Goal: Navigation & Orientation: Understand site structure

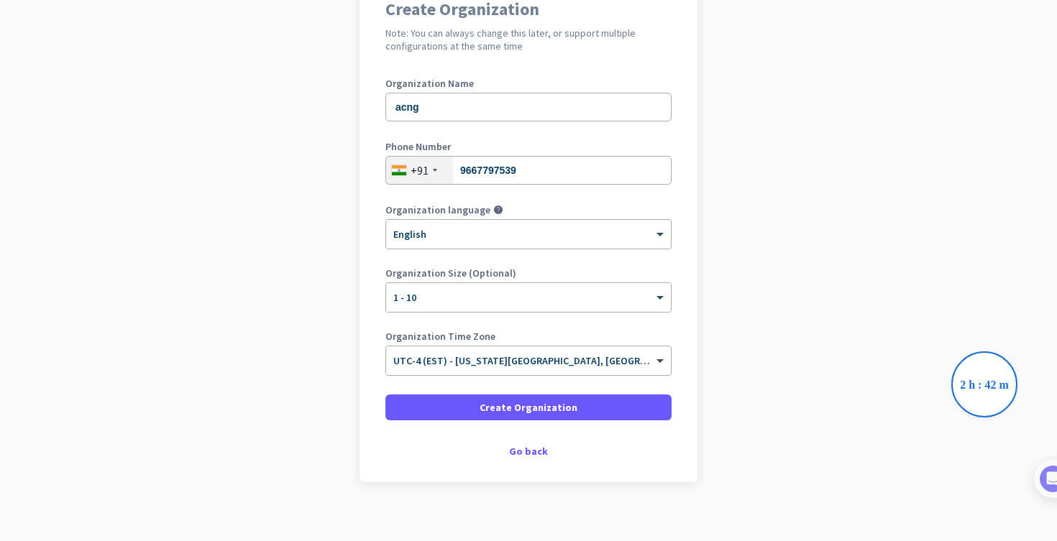
scroll to position [155, 0]
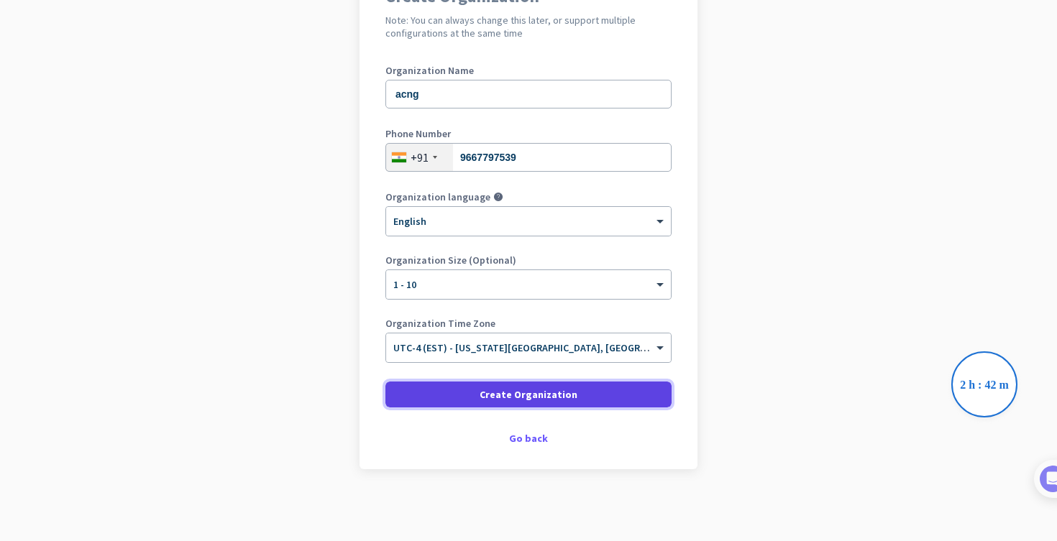
click at [530, 390] on span "Create Organization" at bounding box center [529, 395] width 98 height 14
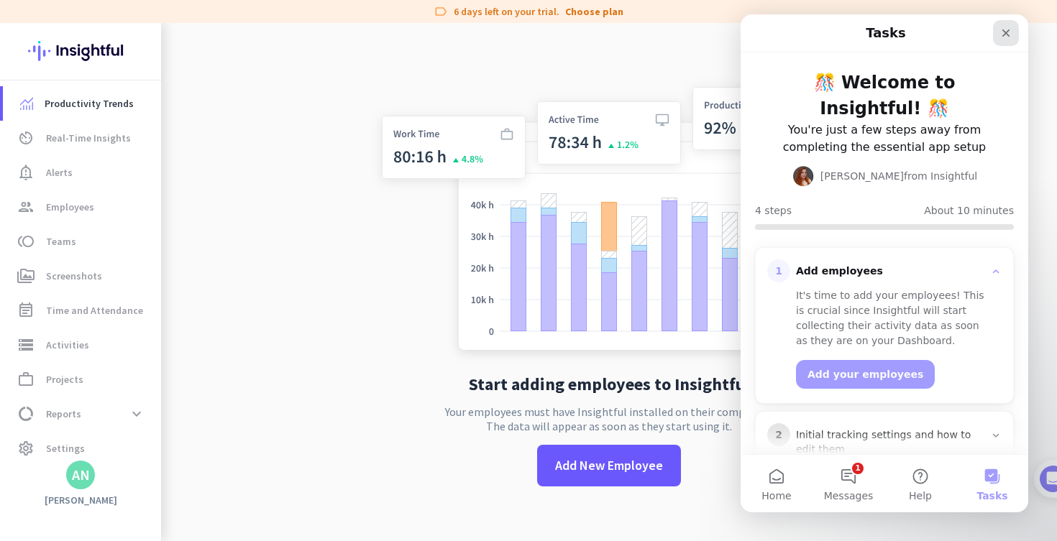
click at [1007, 39] on div "Close" at bounding box center [1006, 33] width 26 height 26
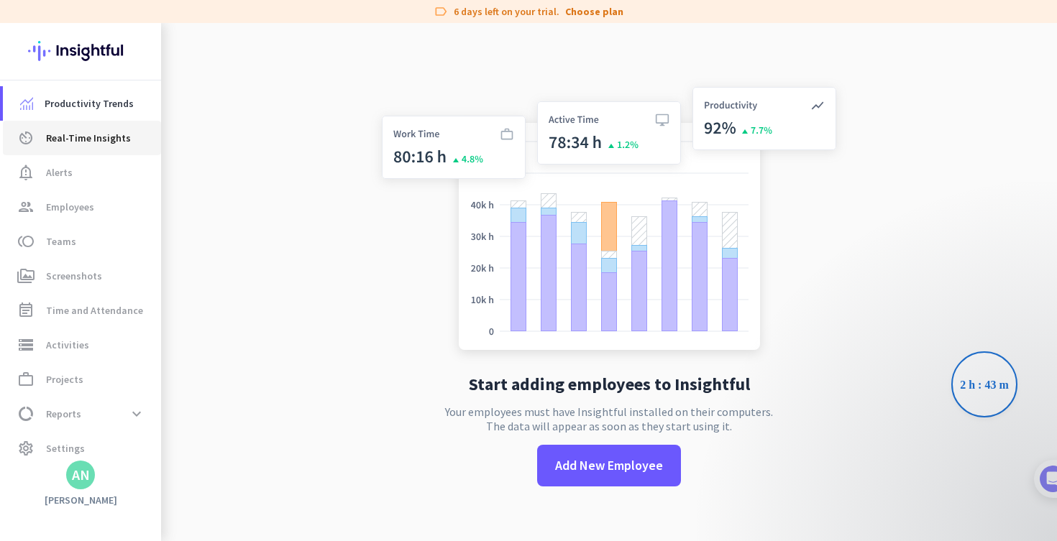
click at [90, 139] on span "Real-Time Insights" at bounding box center [88, 137] width 85 height 17
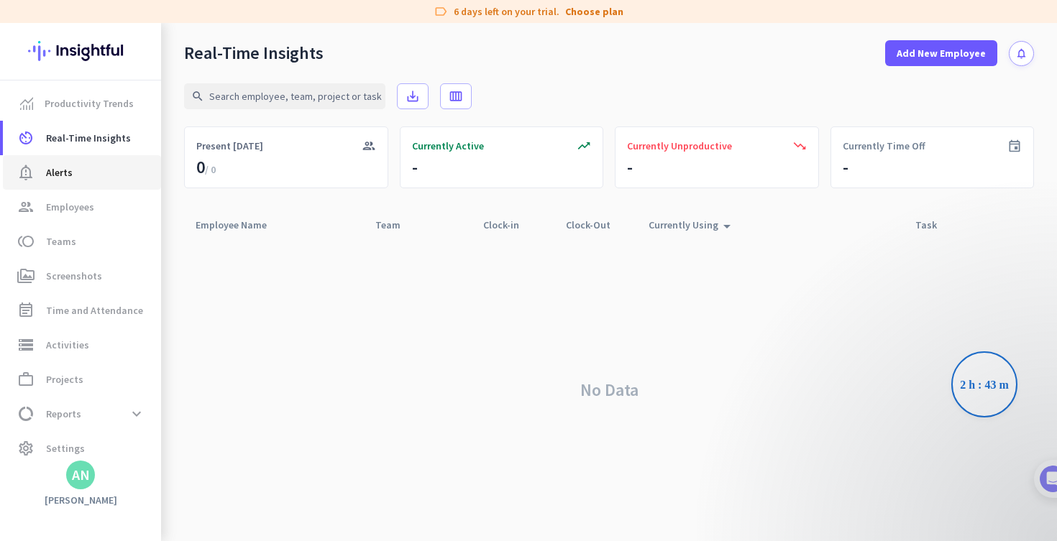
click at [86, 164] on span "notification_important Alerts" at bounding box center [81, 172] width 135 height 17
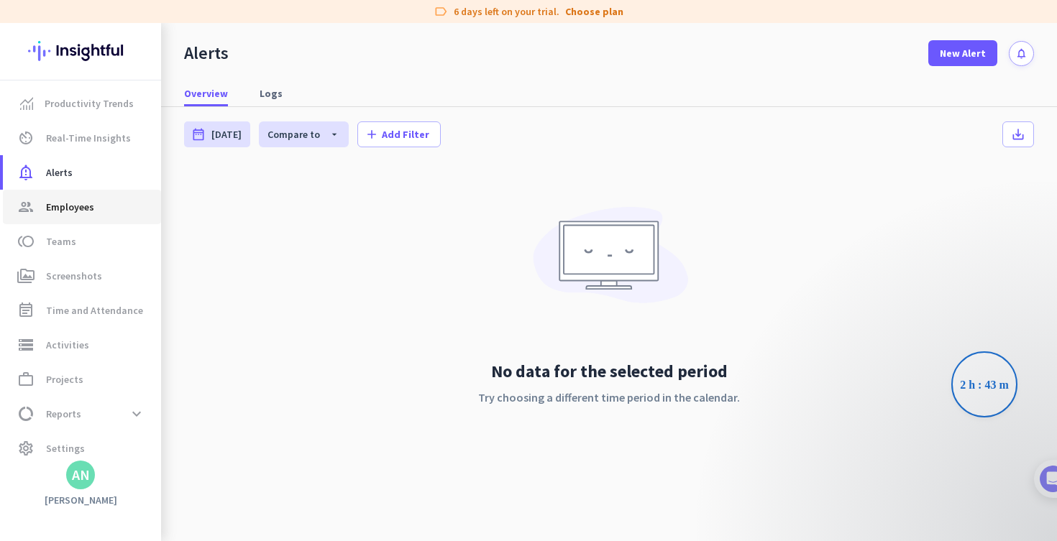
click at [92, 196] on link "group Employees" at bounding box center [82, 207] width 158 height 35
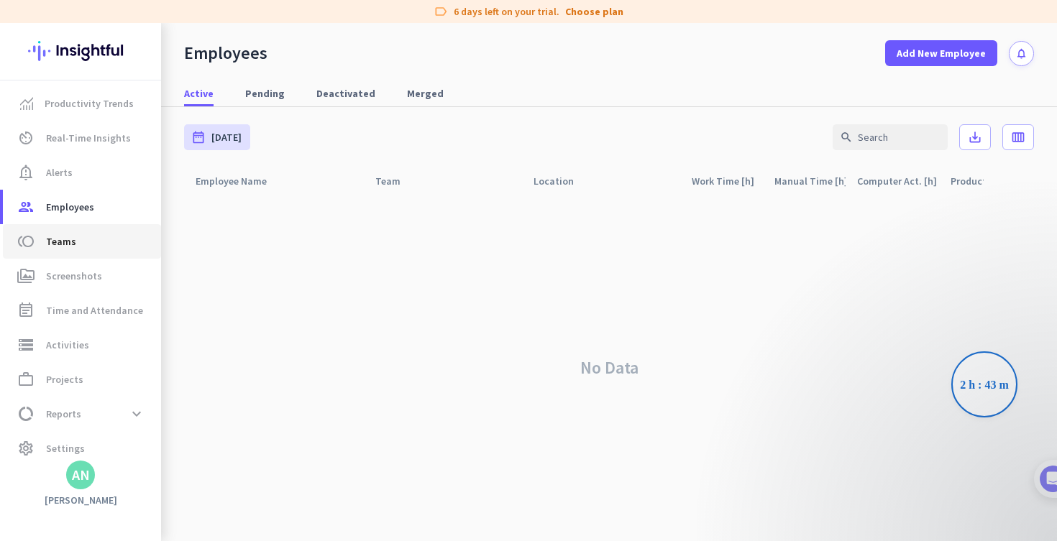
click at [93, 235] on span "toll Teams" at bounding box center [81, 241] width 135 height 17
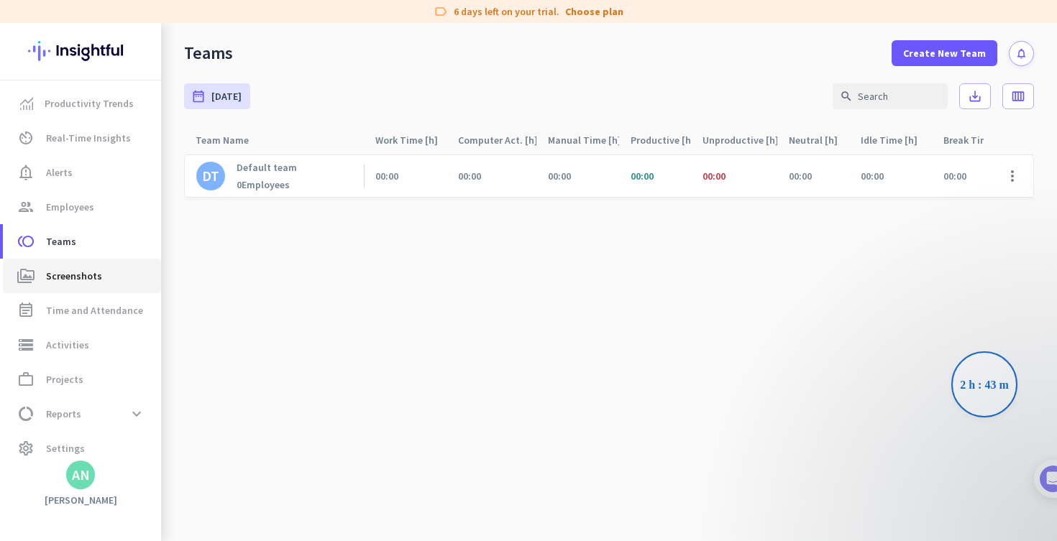
click at [103, 278] on span "perm_media Screenshots" at bounding box center [81, 275] width 135 height 17
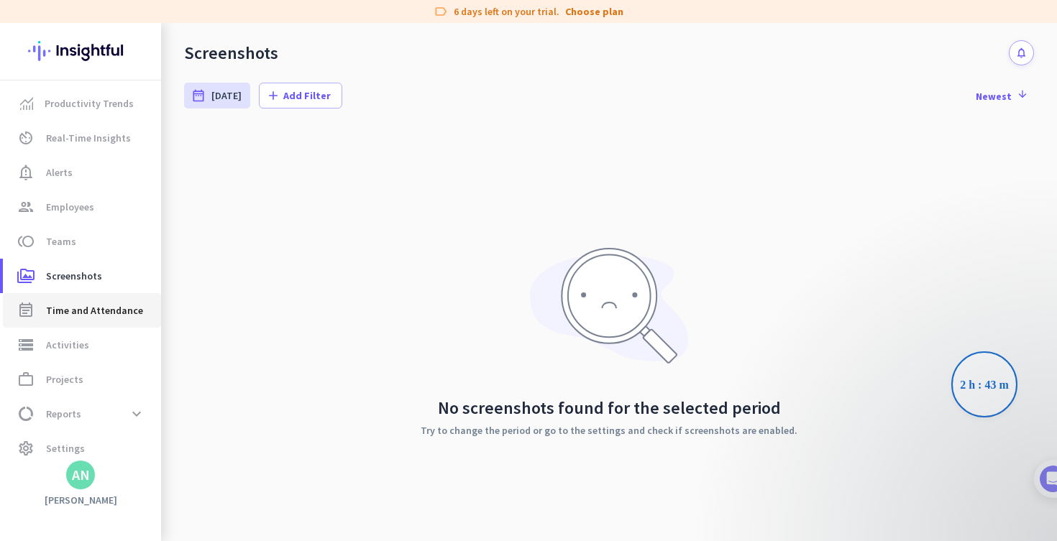
click at [104, 319] on span "Time and Attendance" at bounding box center [94, 310] width 97 height 17
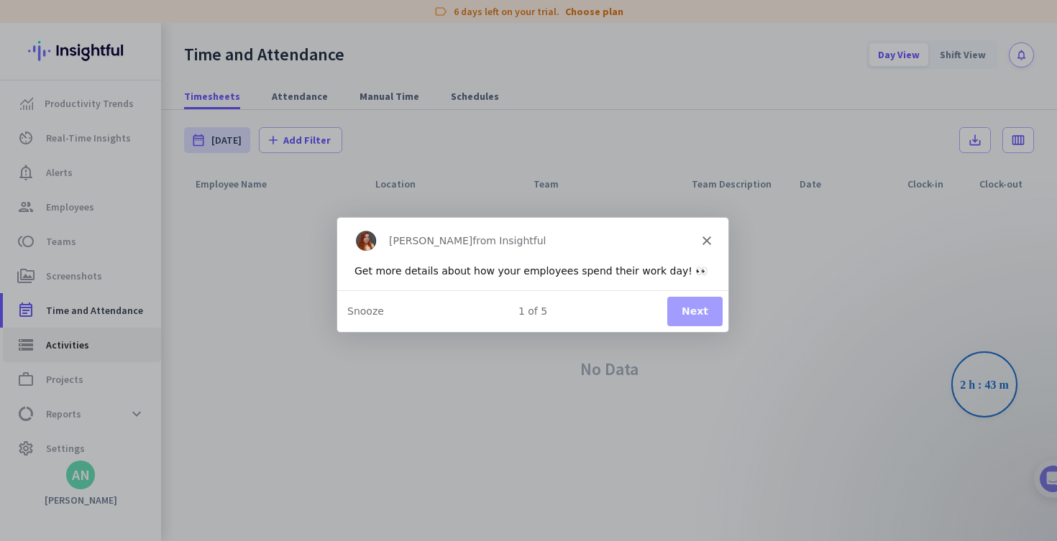
click at [100, 342] on div "Product tour overlay" at bounding box center [528, 270] width 1057 height 541
click at [696, 301] on button "Next" at bounding box center [694, 310] width 55 height 29
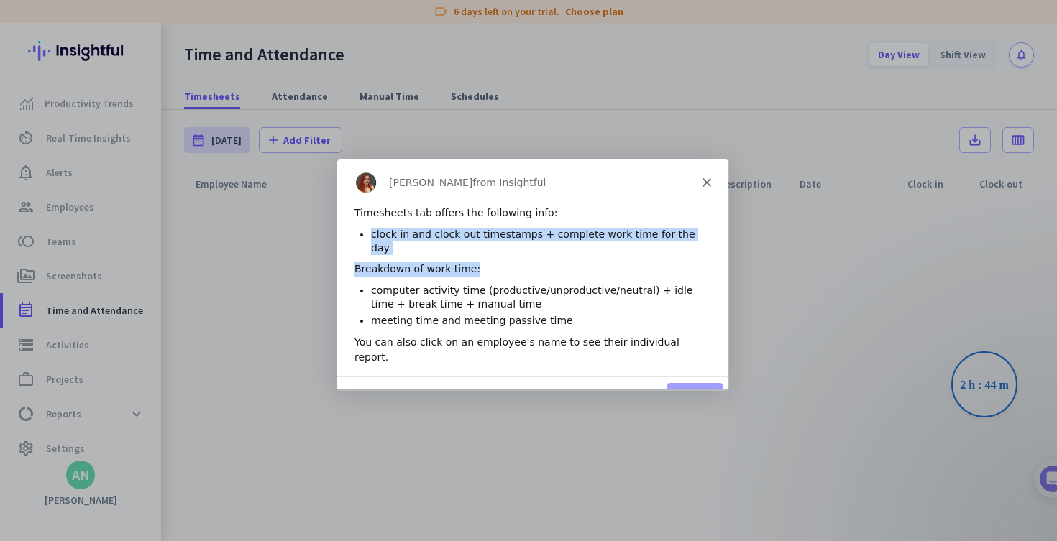
drag, startPoint x: 370, startPoint y: 234, endPoint x: 510, endPoint y: 250, distance: 141.1
click at [511, 250] on div "Timesheets tab offers the following info: clock in and clock out timestamps + c…" at bounding box center [531, 290] width 391 height 171
click at [510, 261] on div "Breakdown of work time:" at bounding box center [532, 268] width 357 height 15
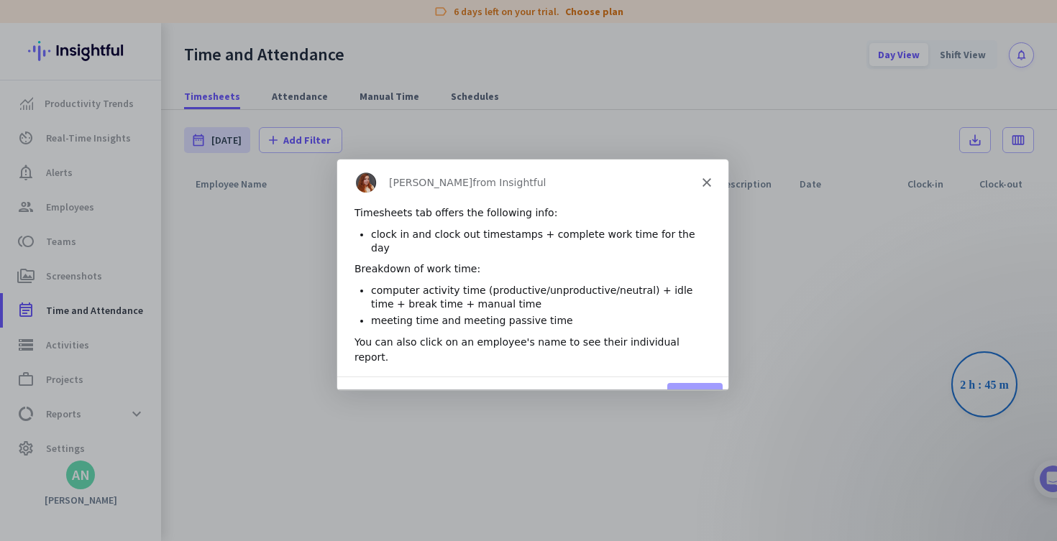
click at [698, 383] on button "Next" at bounding box center [694, 397] width 55 height 29
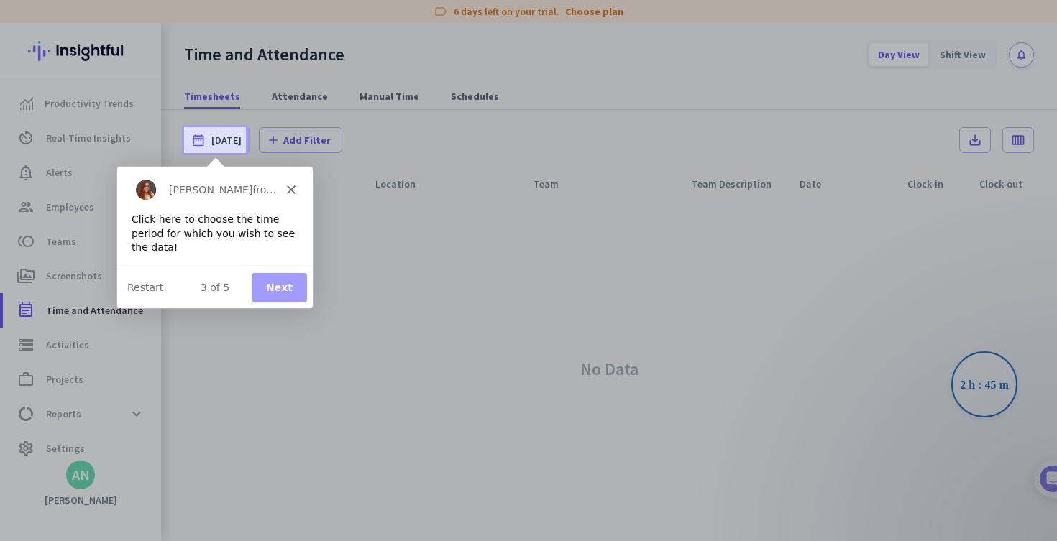
click at [268, 286] on button "Next" at bounding box center [278, 286] width 55 height 29
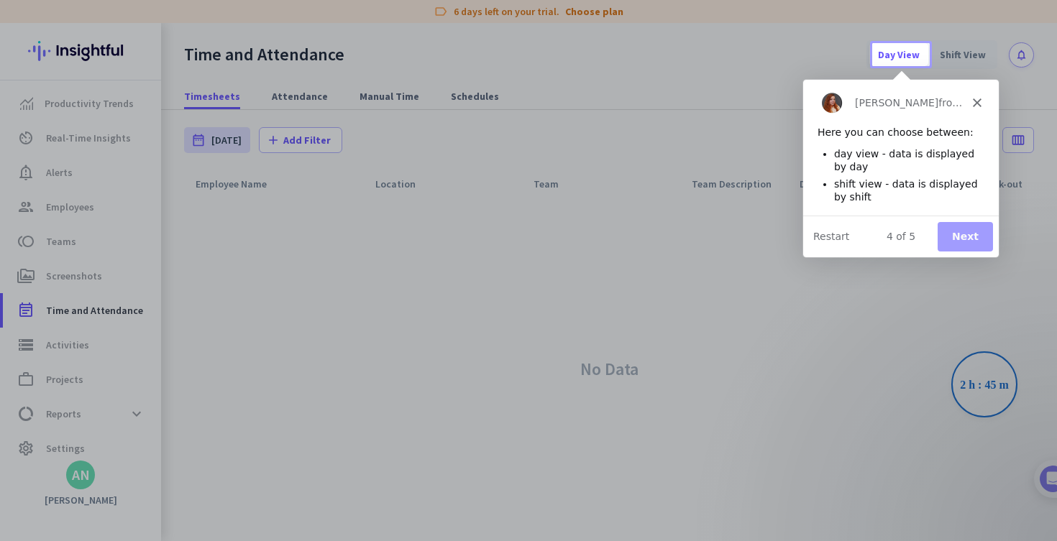
click at [956, 242] on button "Next" at bounding box center [964, 235] width 55 height 29
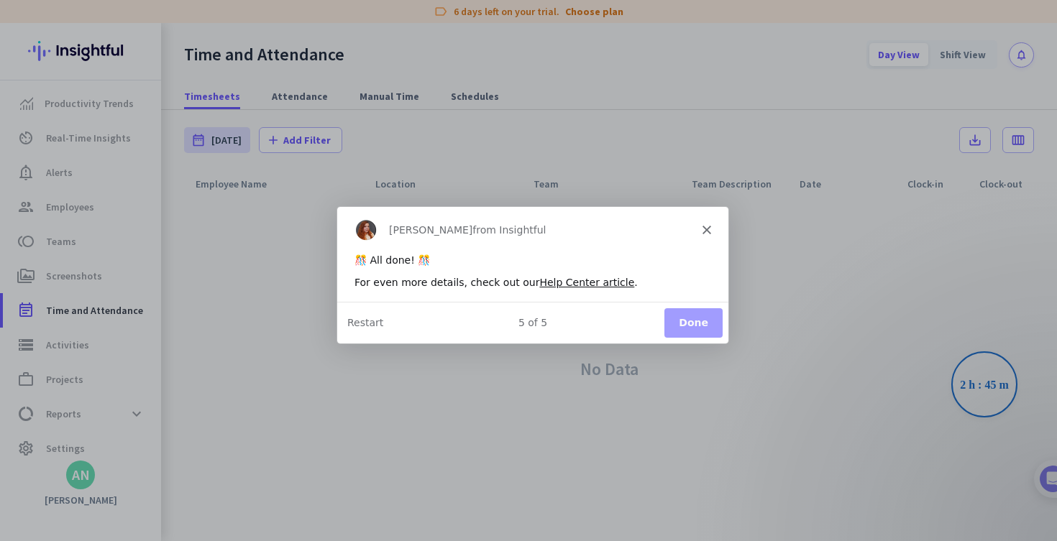
click at [691, 329] on button "Done" at bounding box center [693, 321] width 58 height 29
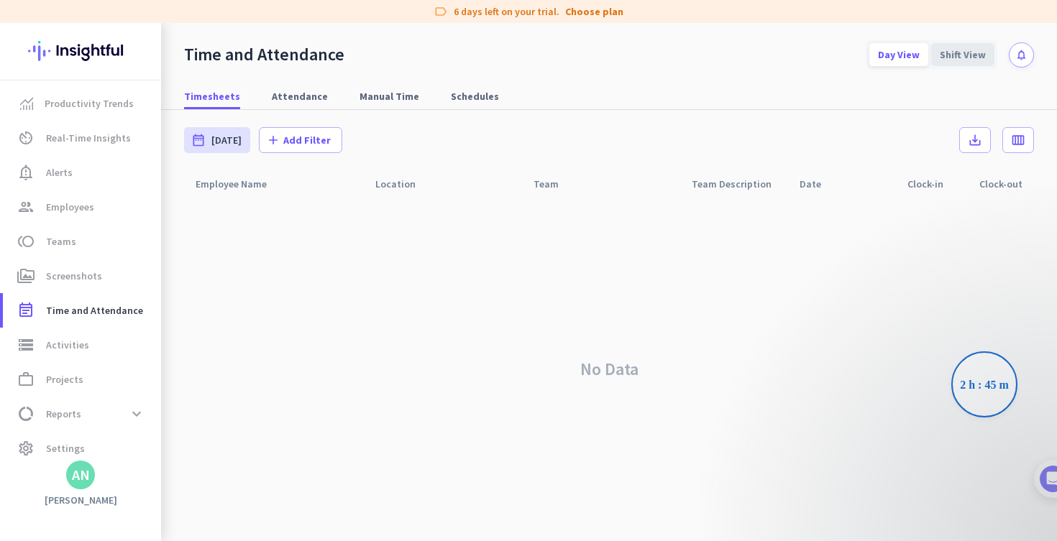
click at [960, 57] on div "Shift View" at bounding box center [962, 54] width 63 height 23
click at [890, 63] on div "Day View" at bounding box center [898, 54] width 59 height 23
click at [74, 354] on link "storage Activities" at bounding box center [82, 345] width 158 height 35
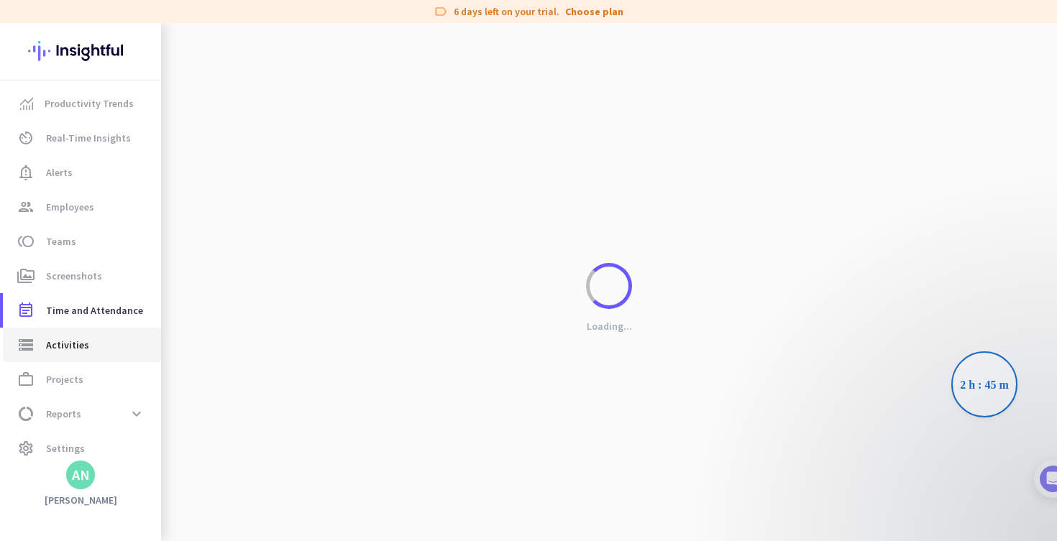
type input "[DATE]"
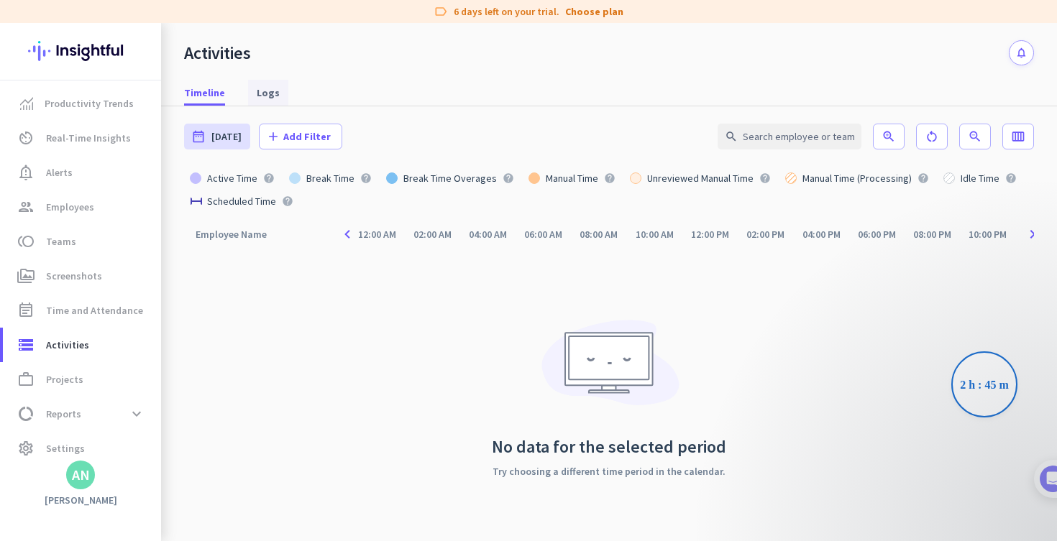
click at [263, 89] on span "Logs" at bounding box center [268, 93] width 23 height 14
type input "[DATE] - [DATE]"
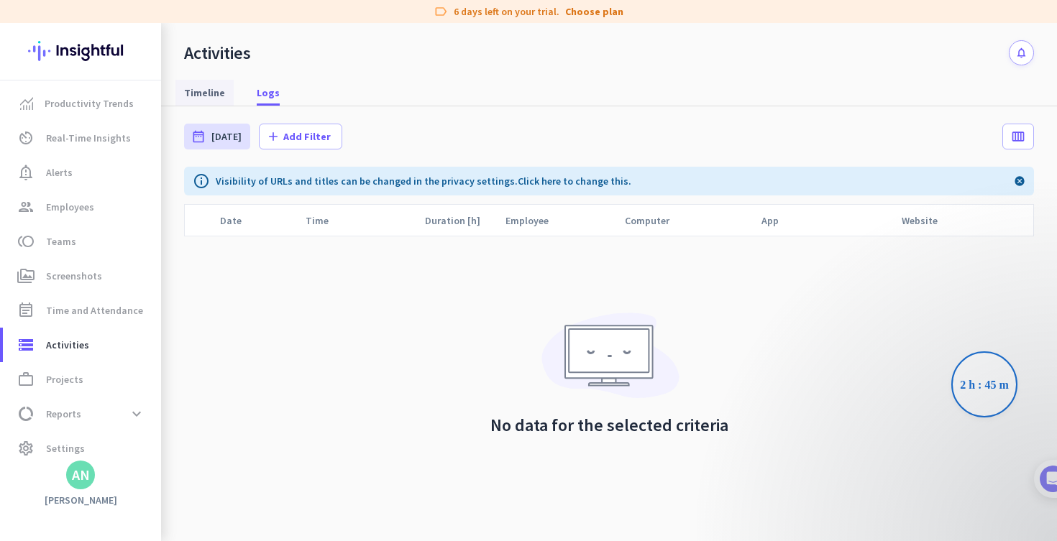
click at [215, 92] on span "Timeline" at bounding box center [204, 93] width 41 height 14
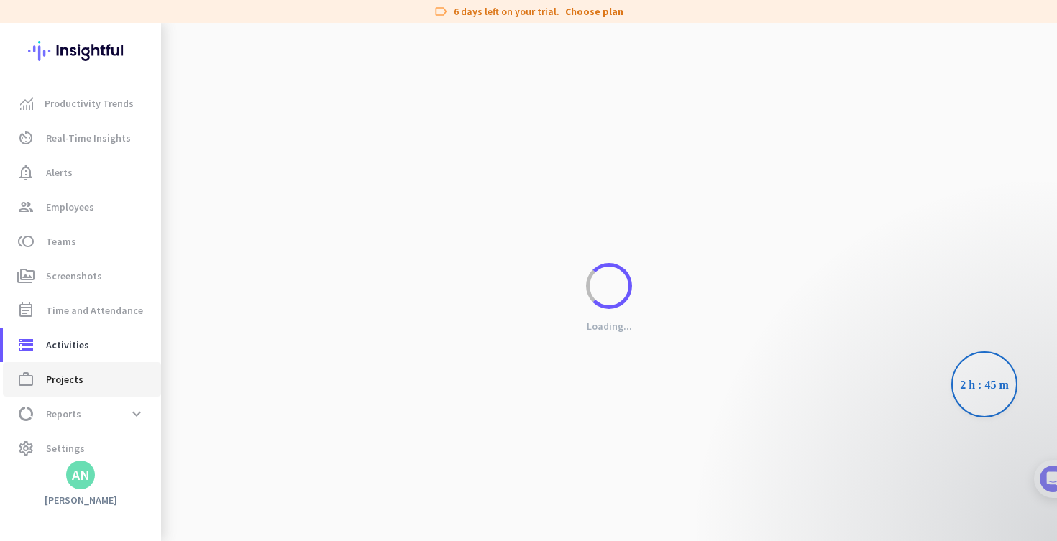
click at [88, 375] on span "work_outline Projects" at bounding box center [81, 379] width 135 height 17
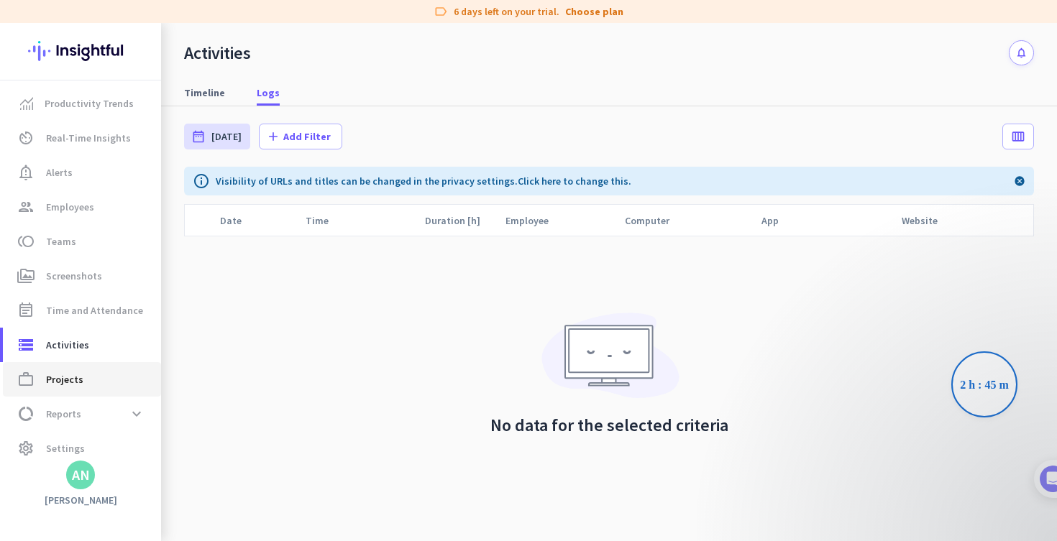
type input "[DATE] - [DATE]"
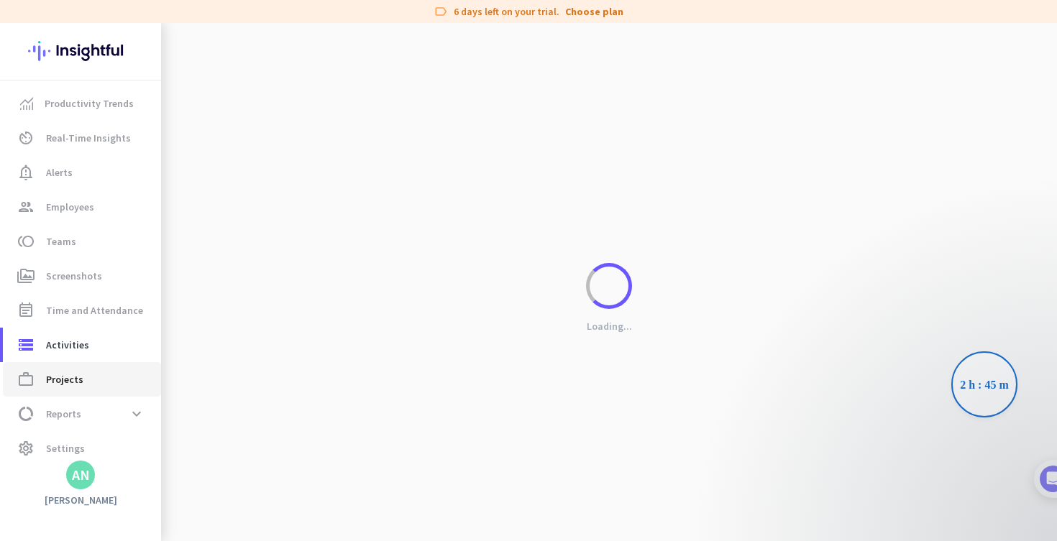
click at [88, 375] on span "work_outline Projects" at bounding box center [81, 379] width 135 height 17
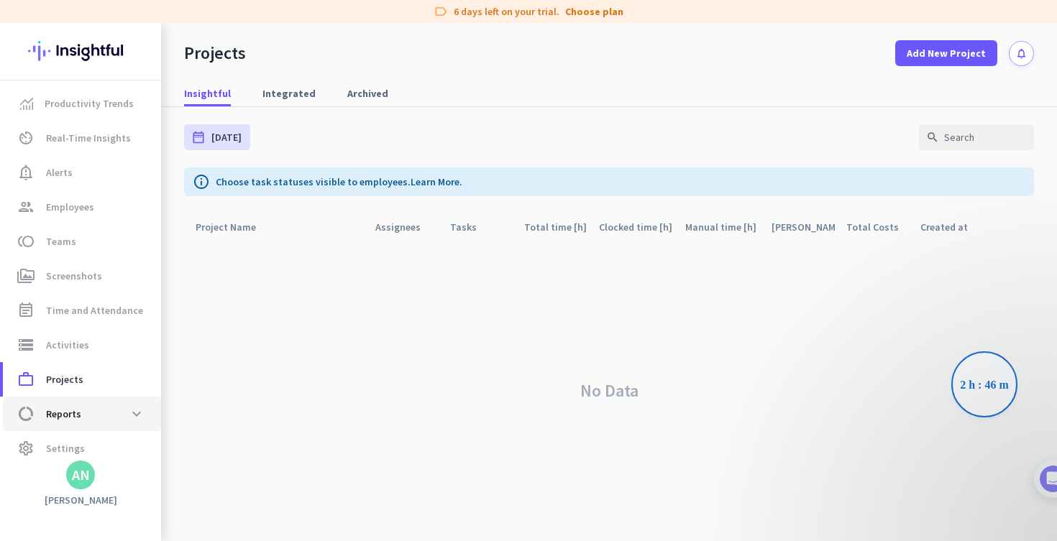
click at [83, 401] on span "data_usage Reports expand_more" at bounding box center [81, 414] width 135 height 26
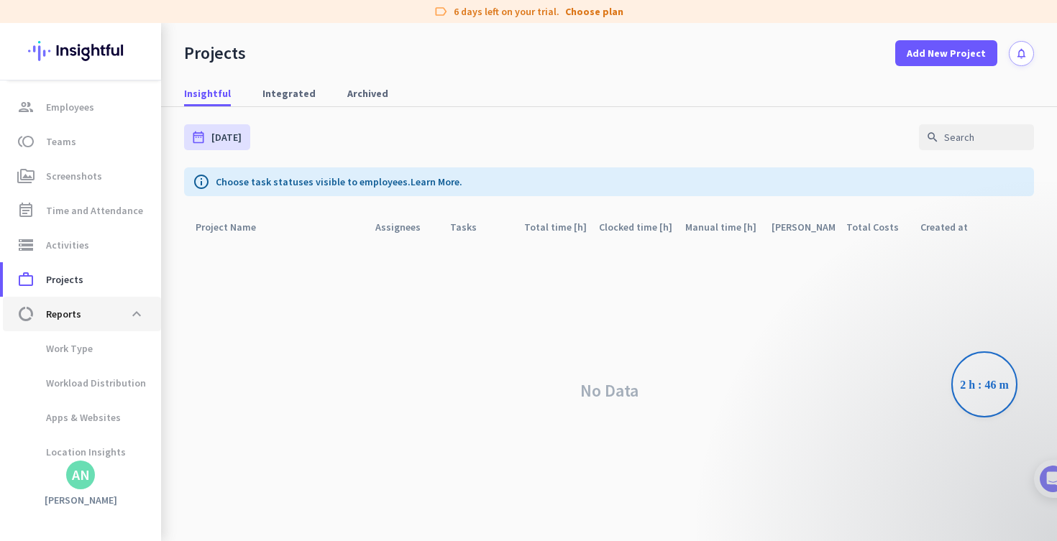
scroll to position [149, 0]
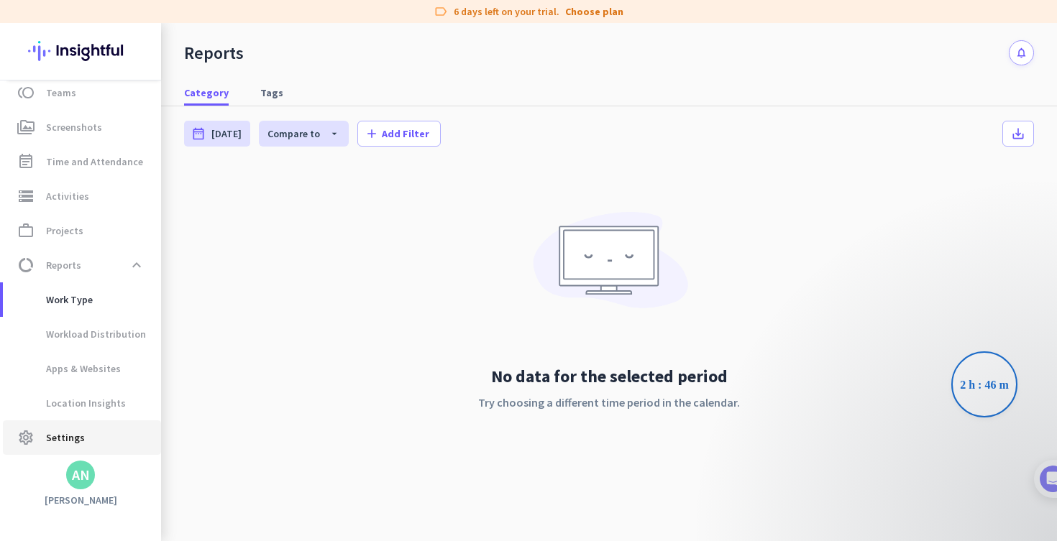
click at [101, 427] on link "settings Settings" at bounding box center [82, 438] width 158 height 35
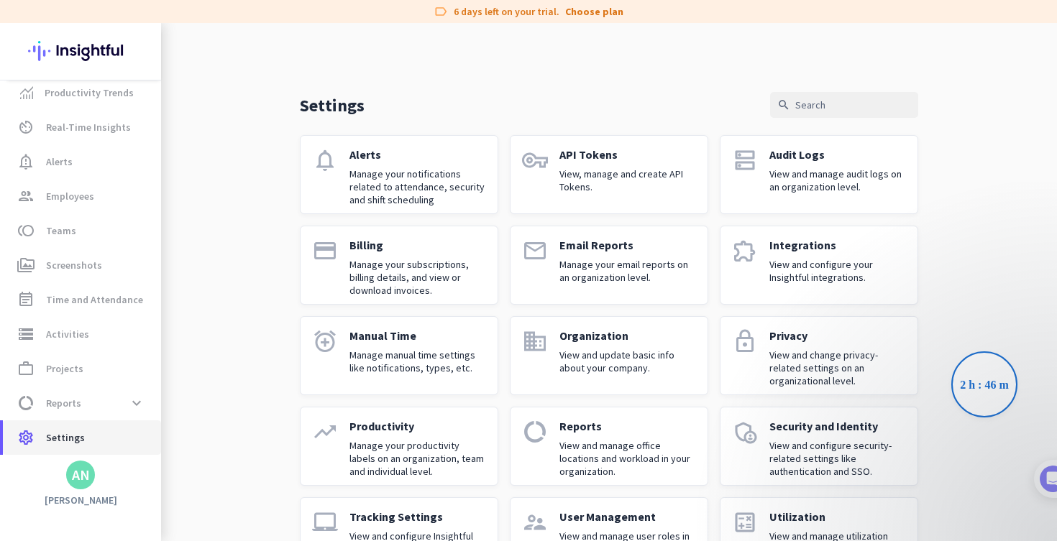
scroll to position [58, 0]
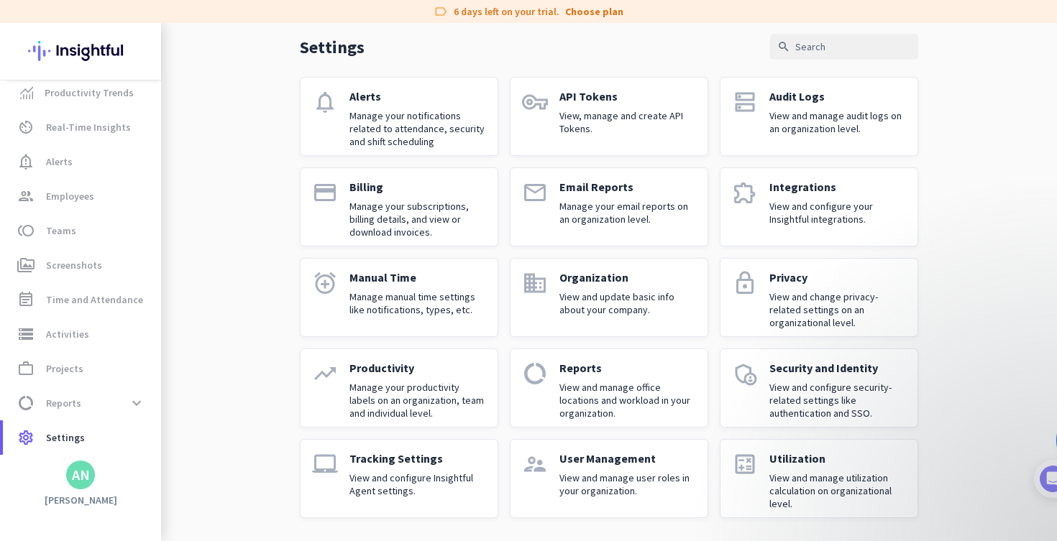
drag, startPoint x: 971, startPoint y: 378, endPoint x: 215, endPoint y: 1, distance: 844.7
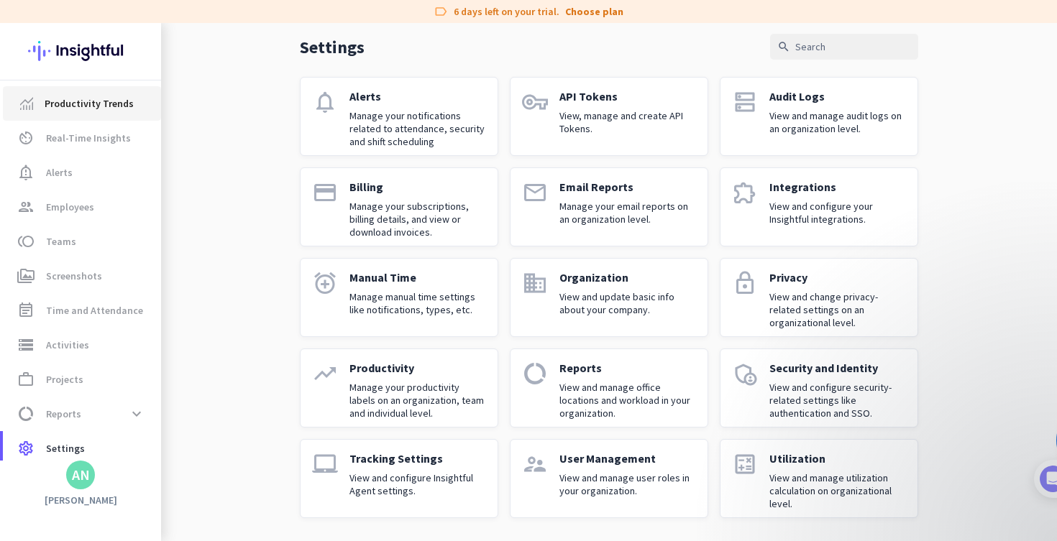
click at [94, 95] on span "Productivity Trends" at bounding box center [89, 103] width 89 height 17
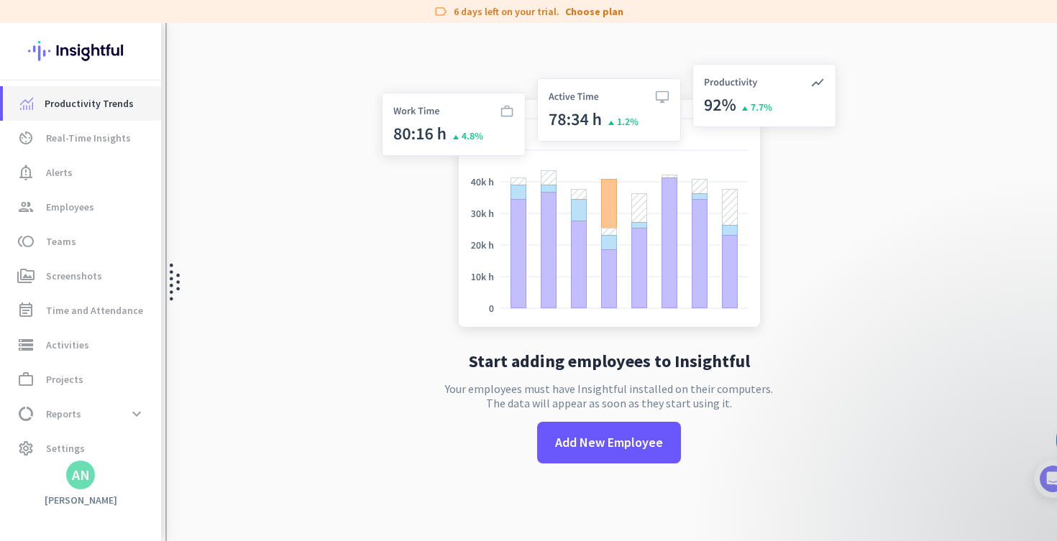
scroll to position [23, 0]
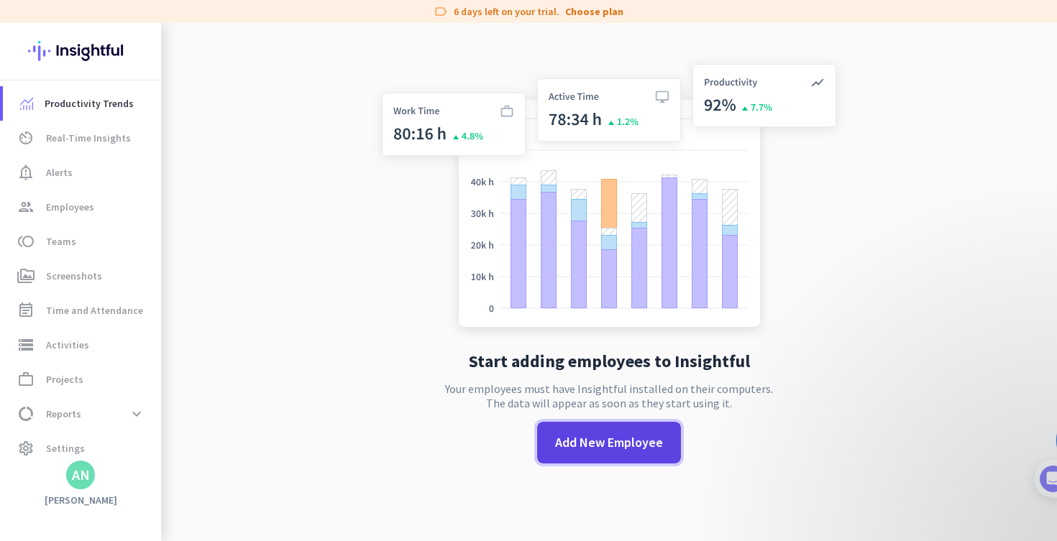
click at [581, 447] on span "Add New Employee" at bounding box center [609, 443] width 108 height 19
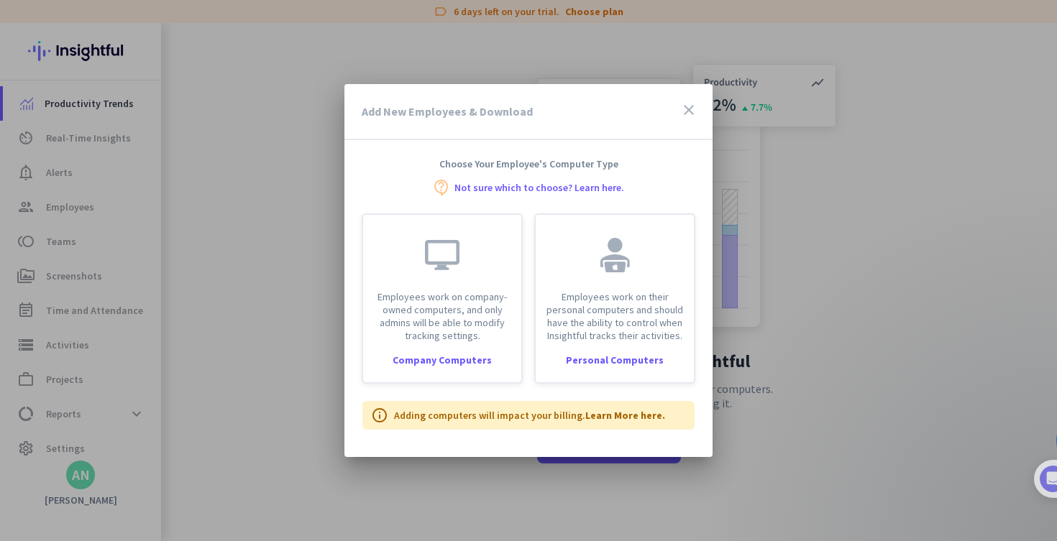
click at [691, 111] on icon "close" at bounding box center [688, 109] width 17 height 17
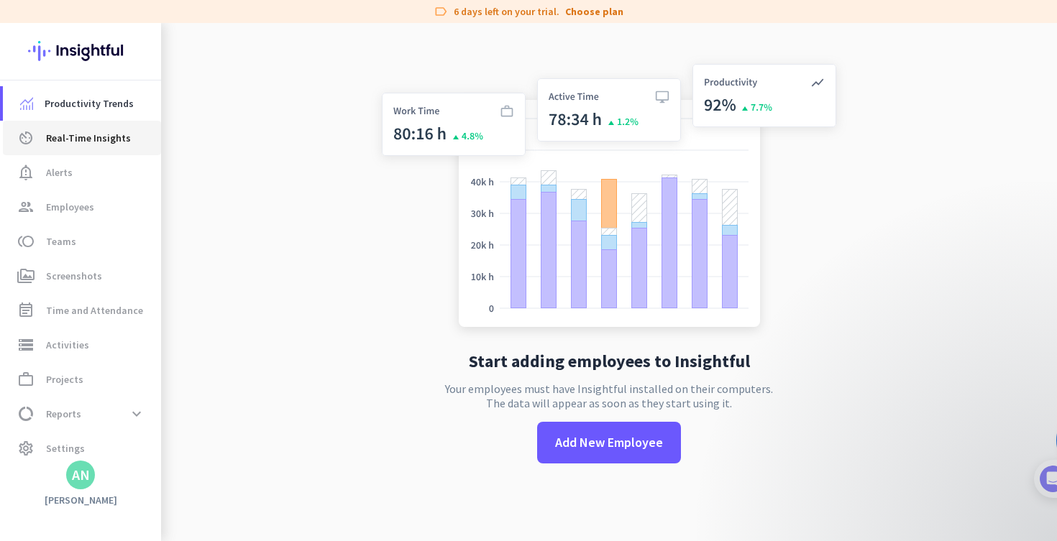
click at [96, 150] on link "av_timer Real-Time Insights" at bounding box center [82, 138] width 158 height 35
